Goal: Task Accomplishment & Management: Complete application form

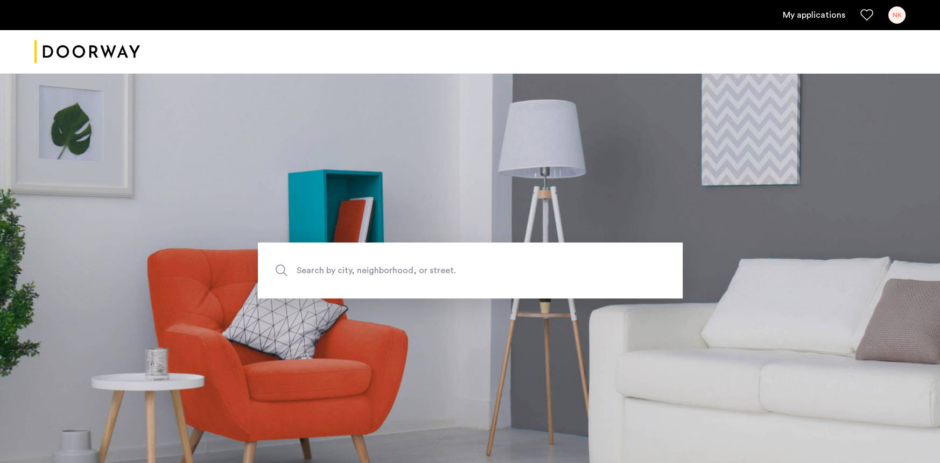
click at [816, 16] on link "My applications" at bounding box center [814, 15] width 62 height 13
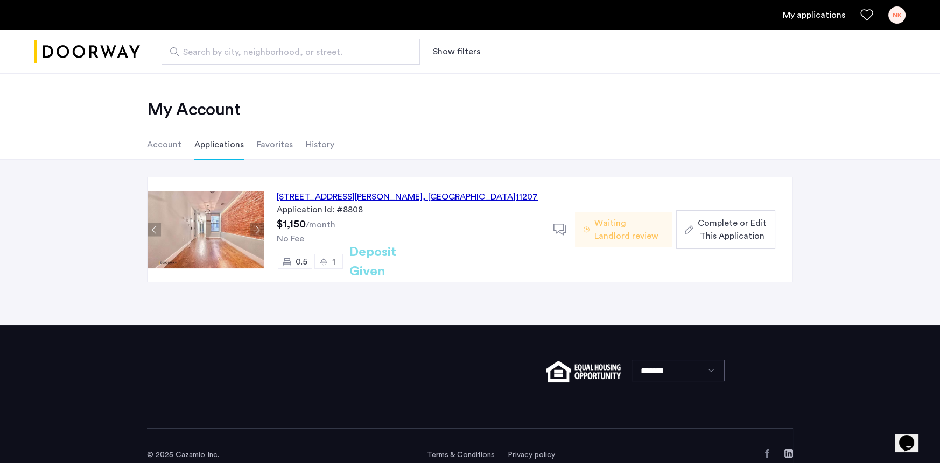
click at [726, 232] on span "Complete or Edit This Application" at bounding box center [732, 230] width 69 height 26
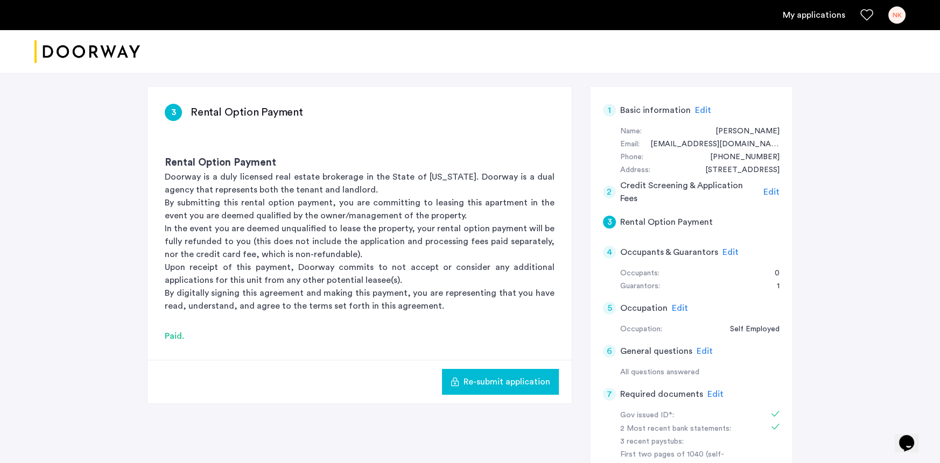
scroll to position [133, 0]
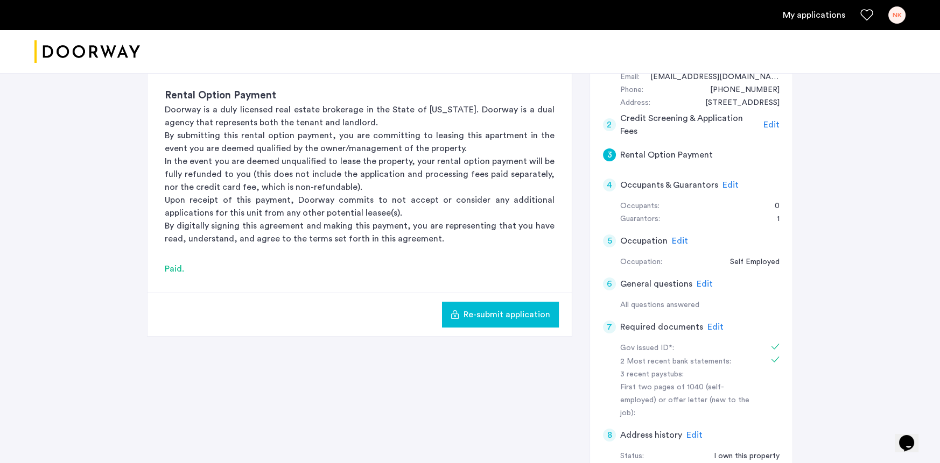
click at [710, 329] on span "Edit" at bounding box center [715, 327] width 16 height 9
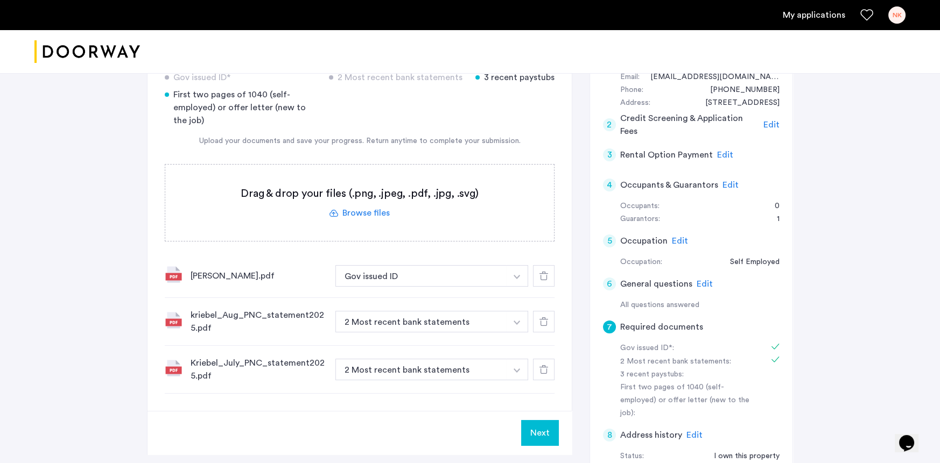
click at [355, 214] on label at bounding box center [359, 203] width 389 height 76
click at [0, 0] on input "file" at bounding box center [0, 0] width 0 height 0
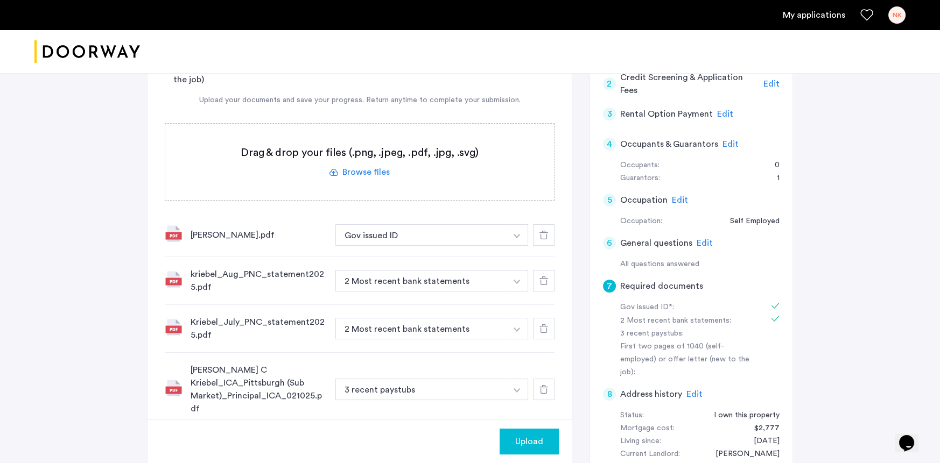
scroll to position [195, 0]
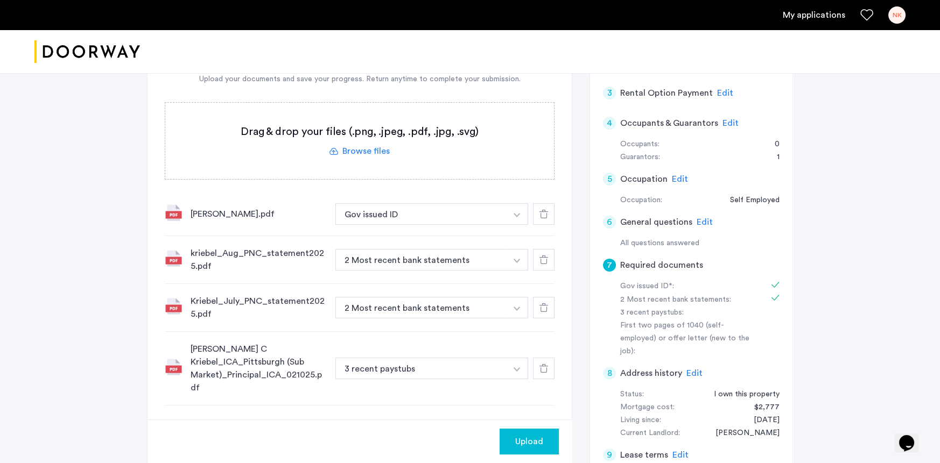
click at [524, 435] on span "Upload" at bounding box center [529, 441] width 28 height 13
